Goal: Find specific page/section: Find specific page/section

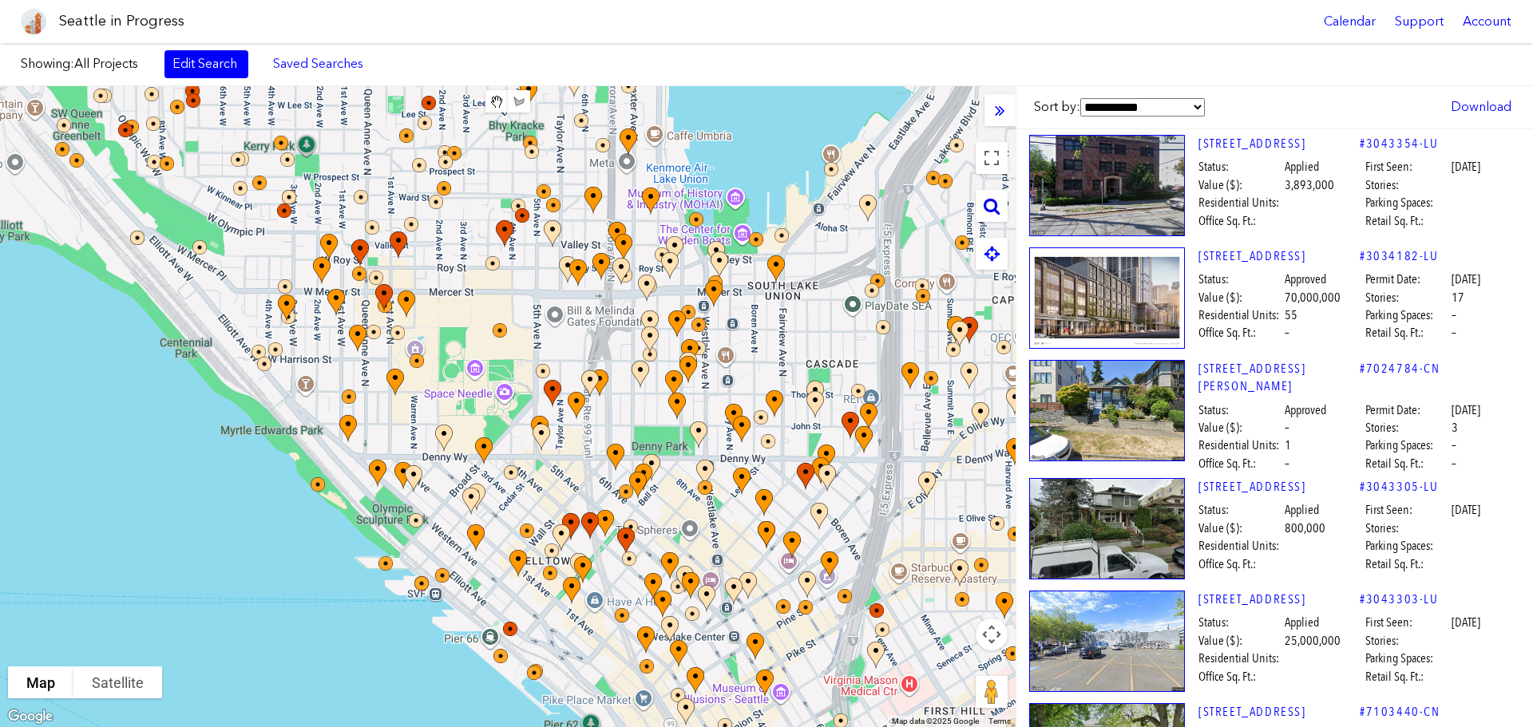
click at [988, 207] on icon at bounding box center [992, 206] width 16 height 18
click at [879, 208] on input "text" at bounding box center [882, 206] width 200 height 32
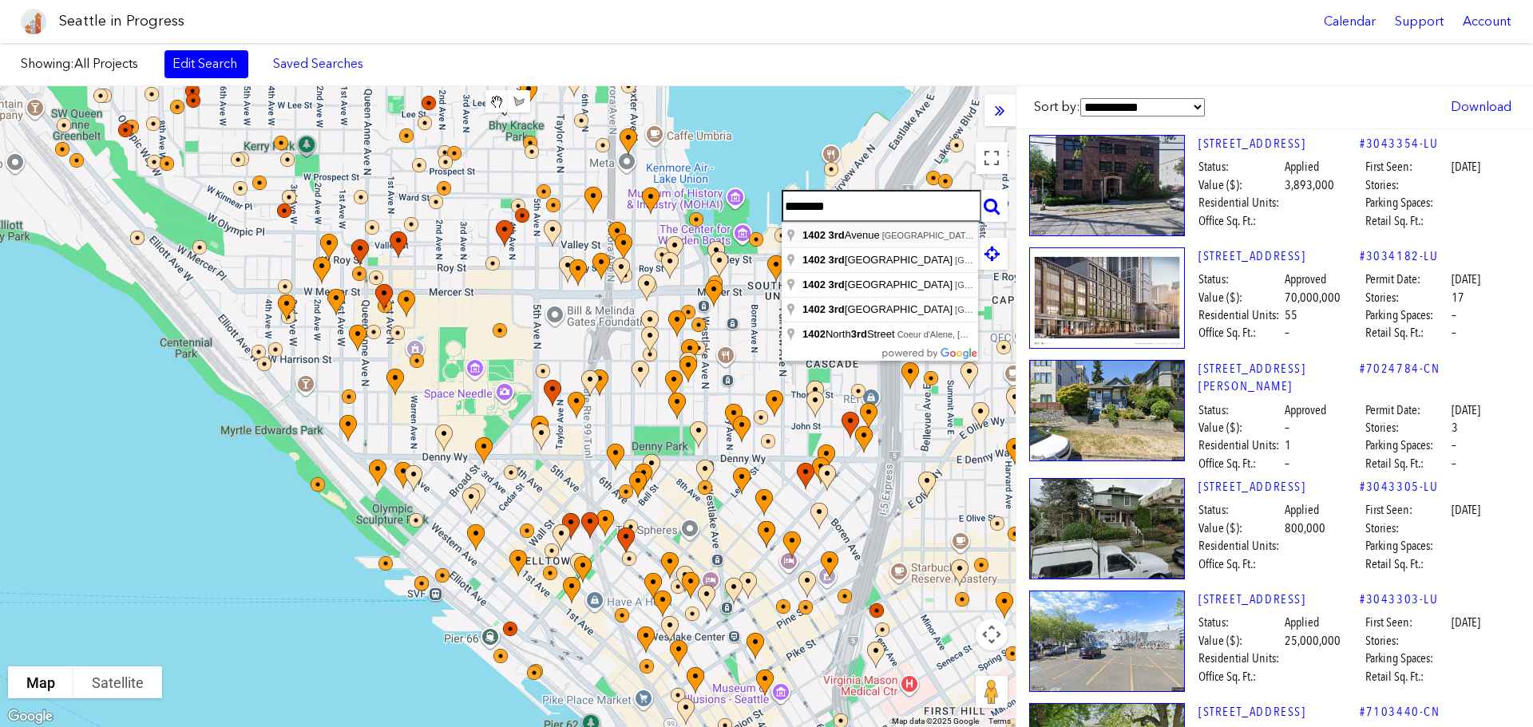
type input "**********"
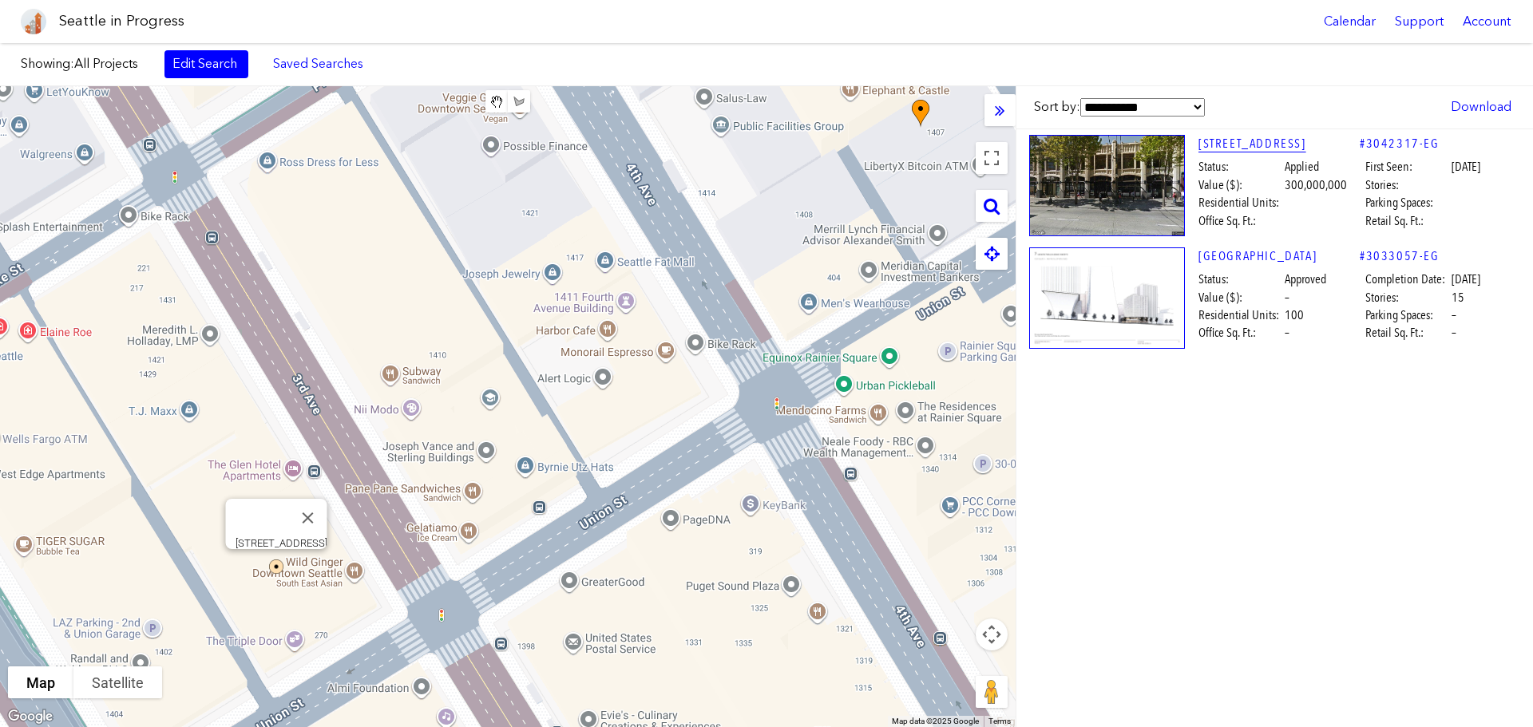
click at [1246, 138] on link "[STREET_ADDRESS]" at bounding box center [1278, 144] width 161 height 18
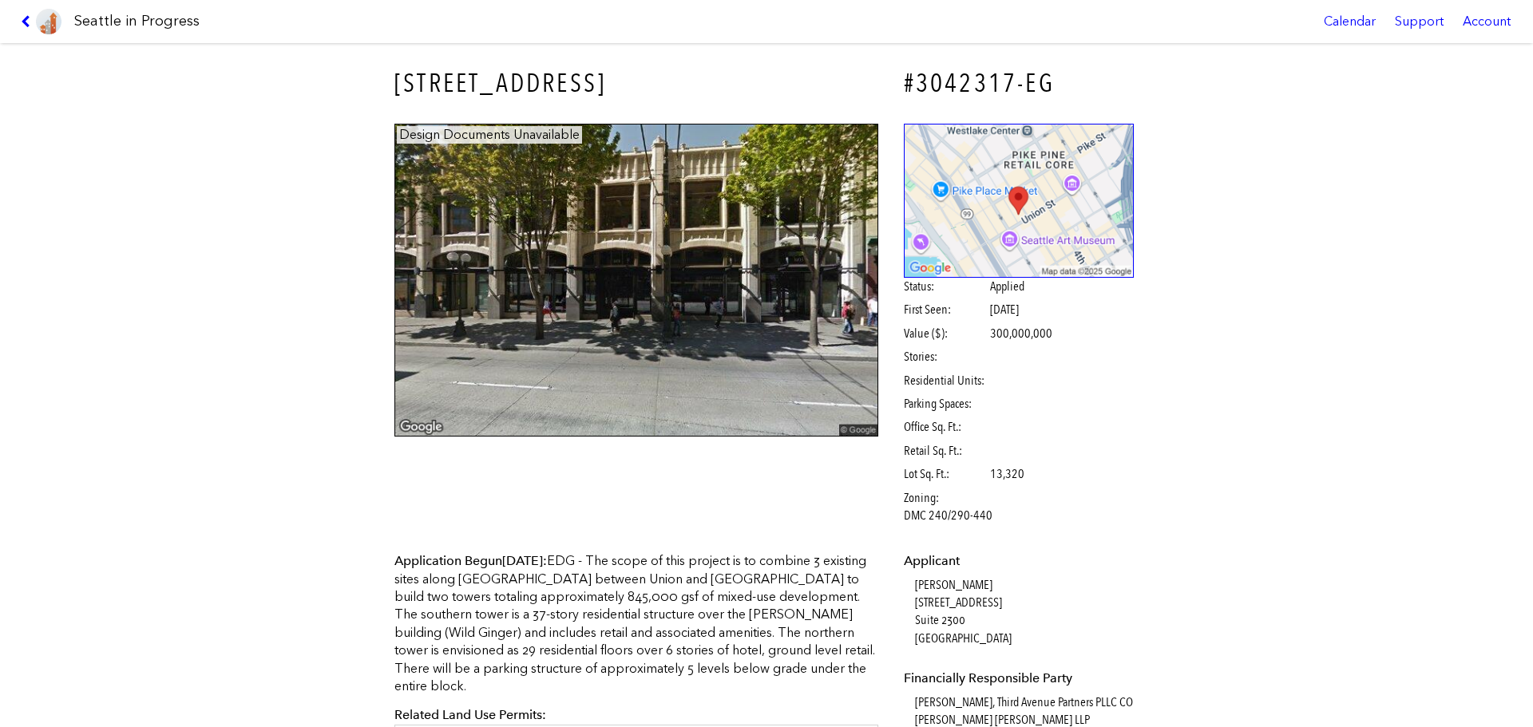
click at [1246, 138] on div "[STREET_ADDRESS] #3042317-EG Design Documents Unavailable Status: Applied First…" at bounding box center [766, 385] width 1533 height 684
click at [24, 14] on link at bounding box center [40, 21] width 53 height 43
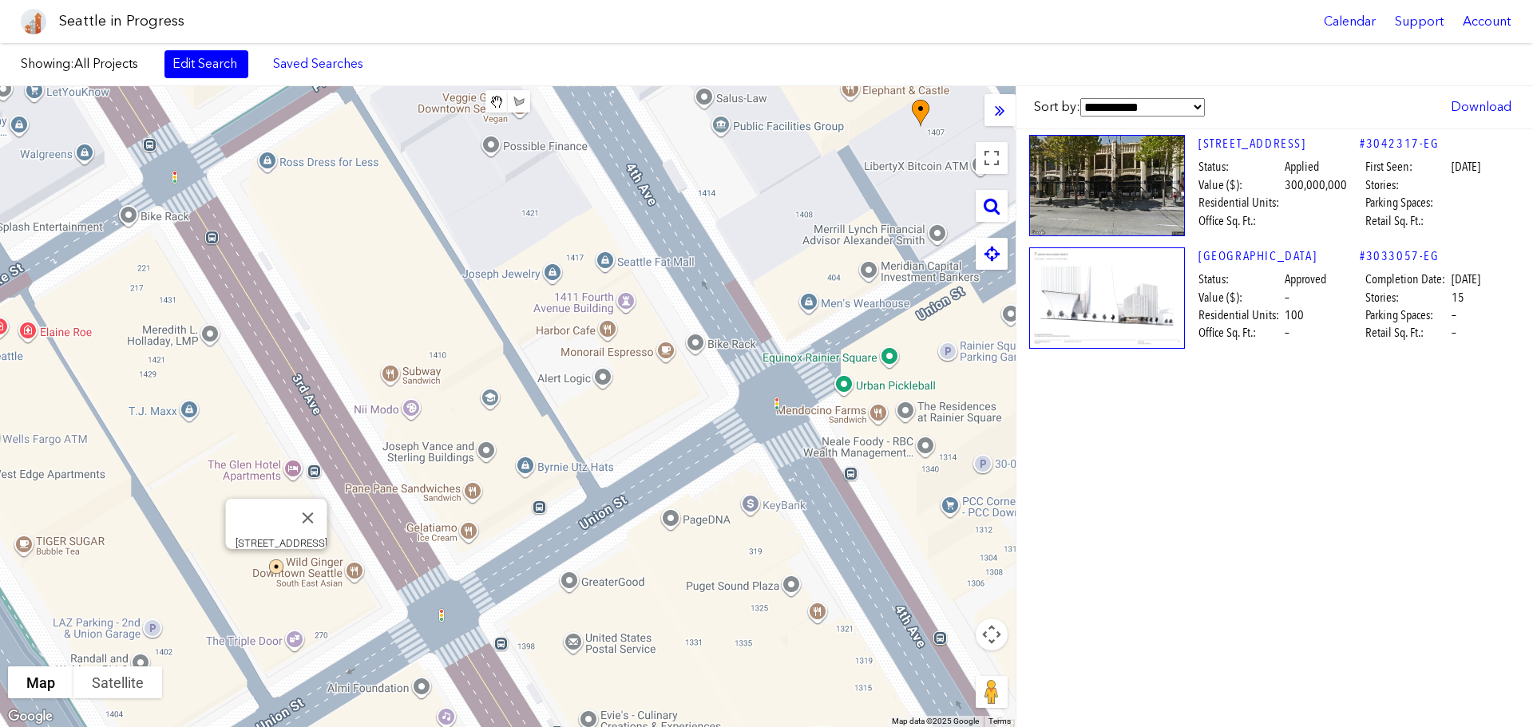
click at [460, 450] on div "[STREET_ADDRESS]" at bounding box center [508, 406] width 1016 height 641
